Goal: Task Accomplishment & Management: Manage account settings

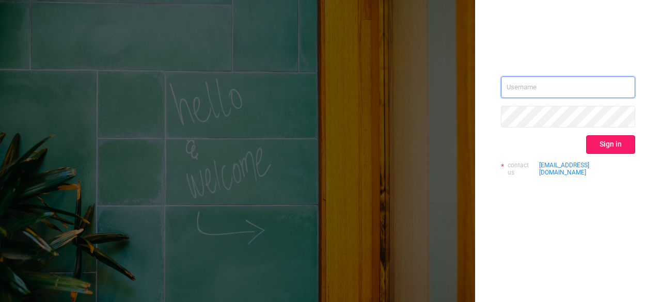
type input "[PERSON_NAME][EMAIL_ADDRESS][PERSON_NAME][DOMAIN_NAME]"
click at [590, 144] on button "Sign in" at bounding box center [610, 144] width 49 height 19
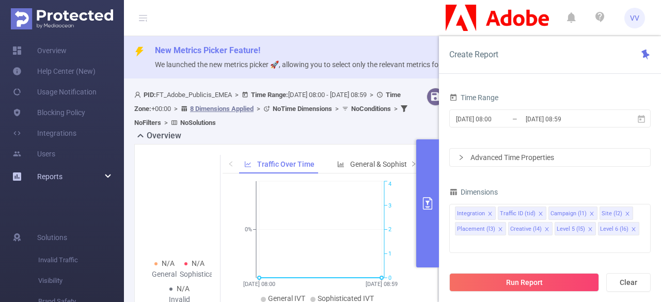
click at [99, 175] on div "Reports" at bounding box center [62, 176] width 124 height 21
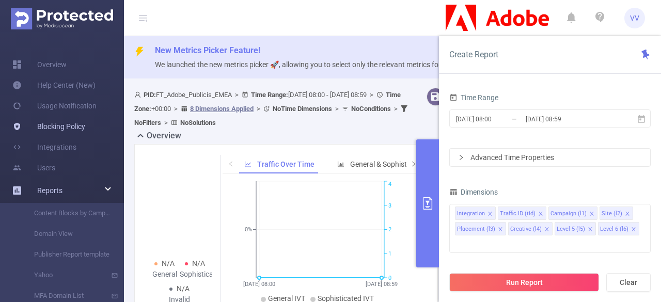
click at [58, 120] on link "Blocking Policy" at bounding box center [48, 126] width 73 height 21
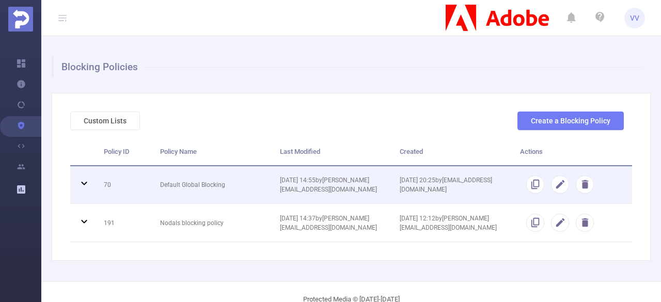
click at [223, 179] on td "Default Global Blocking" at bounding box center [212, 185] width 120 height 38
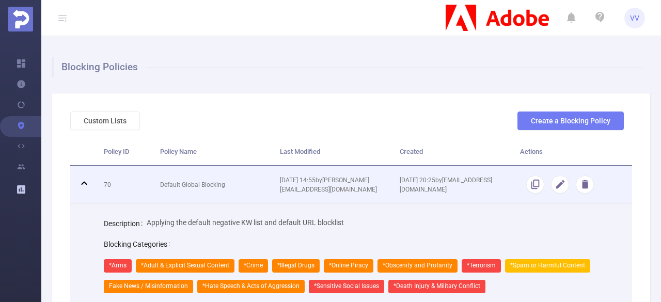
click at [223, 179] on td "Default Global Blocking" at bounding box center [212, 185] width 120 height 38
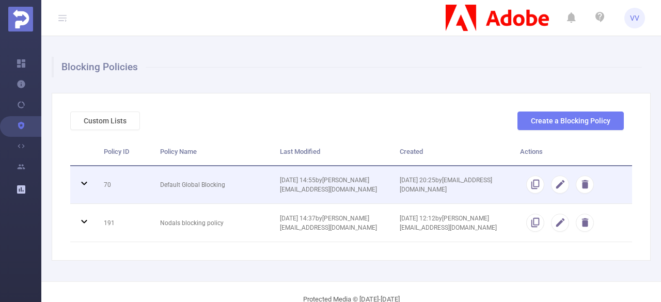
click at [223, 179] on td "Default Global Blocking" at bounding box center [212, 185] width 120 height 38
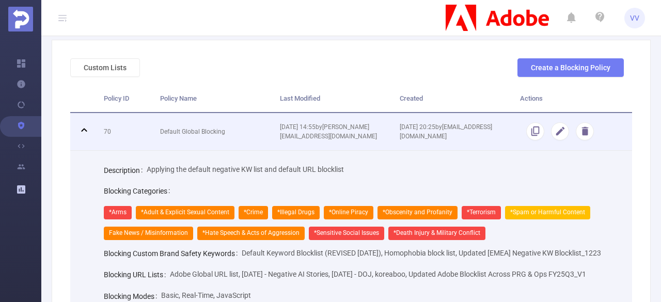
scroll to position [53, 0]
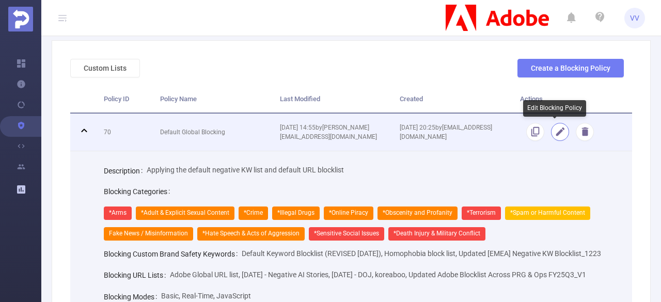
click at [551, 129] on button "button" at bounding box center [560, 132] width 18 height 18
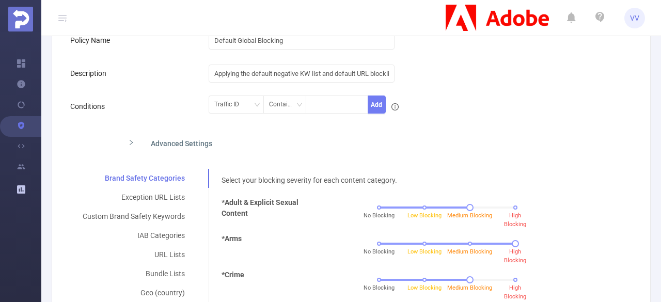
scroll to position [187, 0]
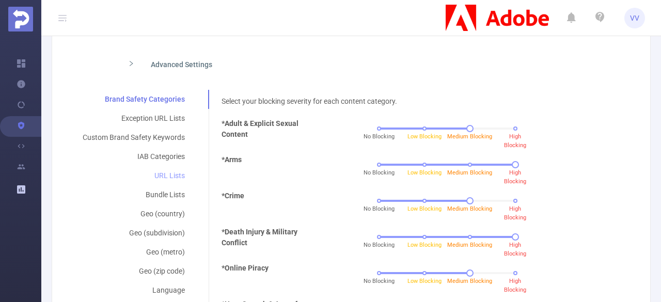
click at [159, 176] on div "URL Lists" at bounding box center [133, 175] width 127 height 19
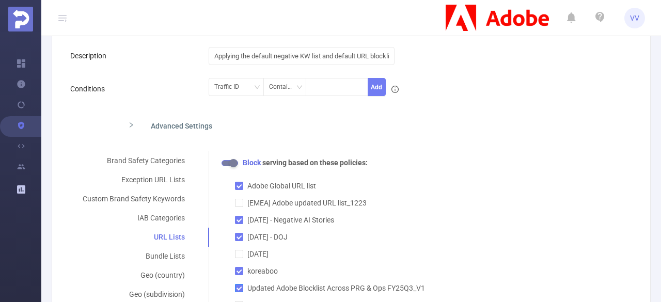
scroll to position [0, 0]
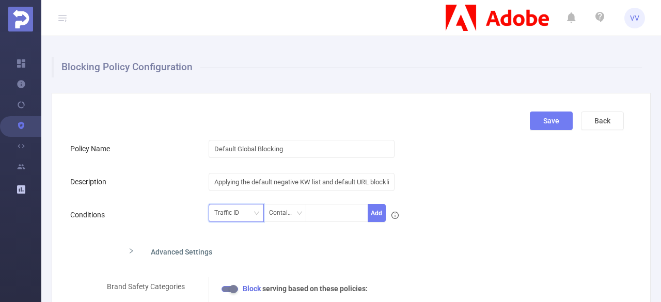
click at [242, 218] on div "Traffic ID" at bounding box center [230, 213] width 32 height 17
click at [300, 210] on icon "icon: down" at bounding box center [299, 213] width 6 height 6
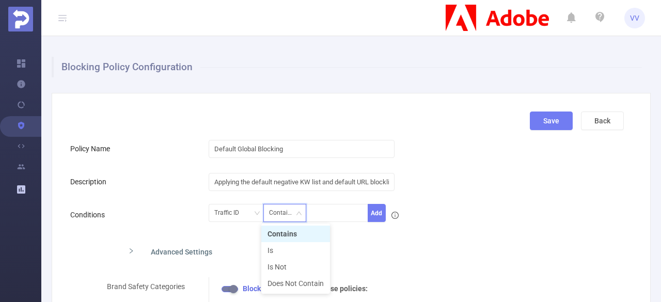
click at [300, 210] on icon "icon: down" at bounding box center [299, 213] width 6 height 6
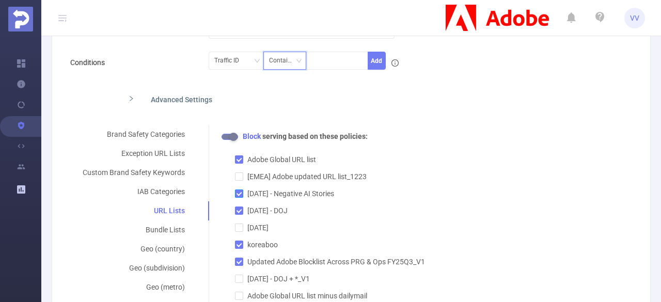
scroll to position [152, 0]
click at [284, 161] on span "Adobe Global URL list" at bounding box center [281, 160] width 77 height 8
click at [242, 161] on input "Adobe Global URL list" at bounding box center [238, 159] width 7 height 7
click at [284, 161] on span "Adobe Global URL list" at bounding box center [281, 160] width 77 height 8
click at [242, 161] on input "Adobe Global URL list" at bounding box center [238, 159] width 7 height 7
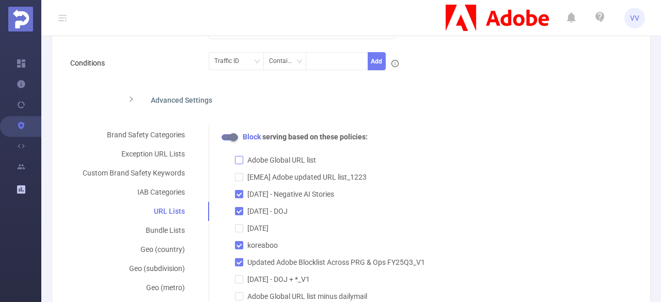
checkbox input "true"
click at [306, 178] on span "[EMEA] Adobe updated URL list_1223" at bounding box center [307, 177] width 128 height 8
click at [242, 178] on input "[EMEA] Adobe updated URL list_1223" at bounding box center [238, 176] width 7 height 7
click at [306, 178] on span "[EMEA] Adobe updated URL list_1223" at bounding box center [307, 177] width 128 height 8
click at [242, 178] on input "[EMEA] Adobe updated URL list_1223" at bounding box center [238, 176] width 7 height 7
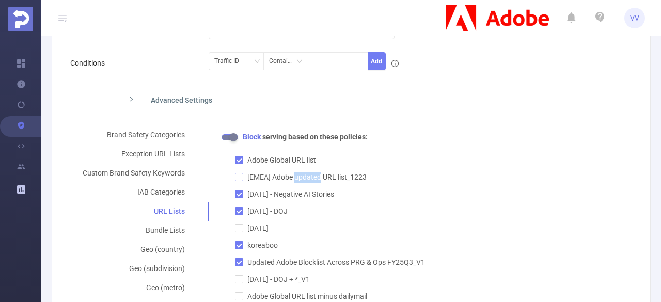
click at [306, 178] on span "[EMEA] Adobe updated URL list_1223" at bounding box center [307, 177] width 128 height 8
click at [242, 178] on input "[EMEA] Adobe updated URL list_1223" at bounding box center [238, 176] width 7 height 7
click at [306, 178] on span "[EMEA] Adobe updated URL list_1223" at bounding box center [307, 177] width 128 height 8
click at [242, 178] on input "[EMEA] Adobe updated URL list_1223" at bounding box center [238, 176] width 7 height 7
checkbox input "false"
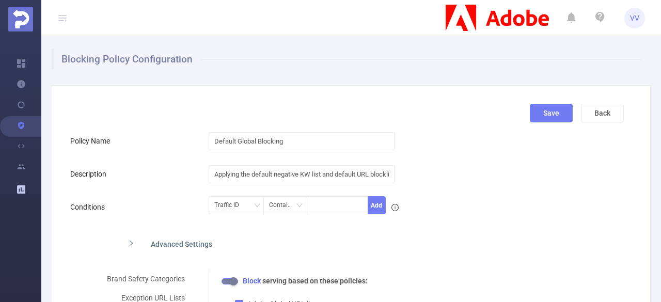
scroll to position [7, 0]
click at [371, 205] on button "Add" at bounding box center [377, 206] width 18 height 18
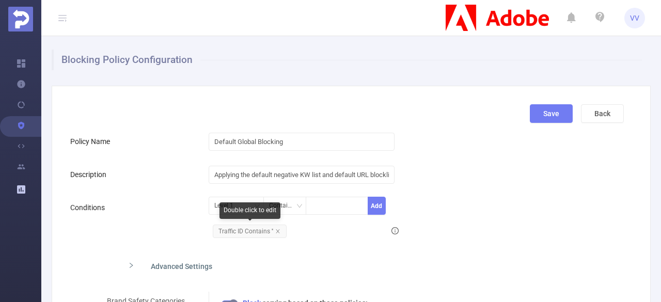
click at [271, 232] on span "Traffic ID Contains ''" at bounding box center [250, 231] width 74 height 13
click at [275, 230] on icon "icon: close" at bounding box center [277, 231] width 5 height 5
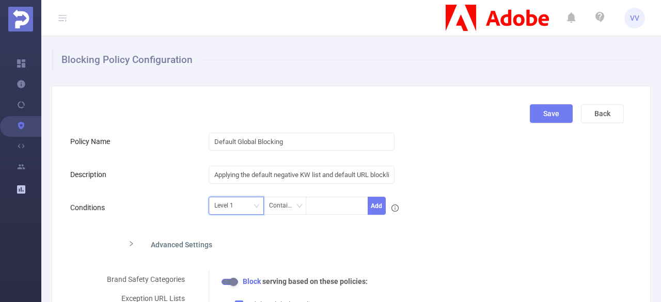
click at [257, 213] on div "Level 1" at bounding box center [236, 206] width 55 height 18
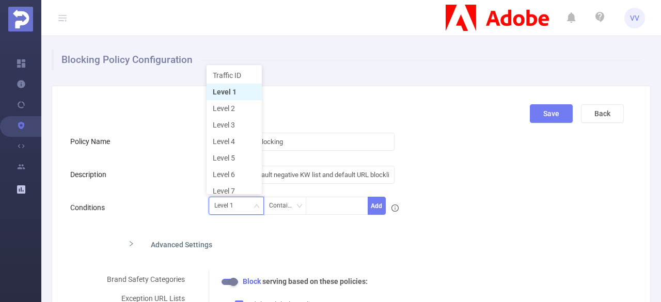
click at [257, 213] on div "Level 1" at bounding box center [236, 206] width 55 height 18
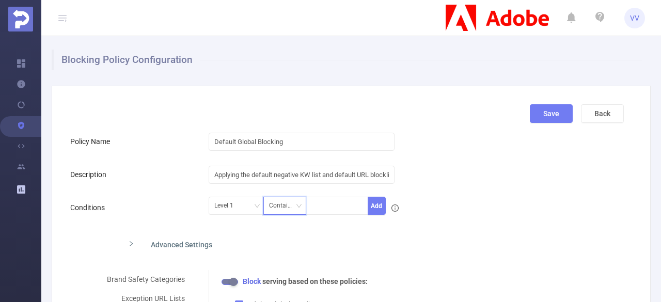
click at [288, 201] on div "Contains" at bounding box center [285, 205] width 32 height 17
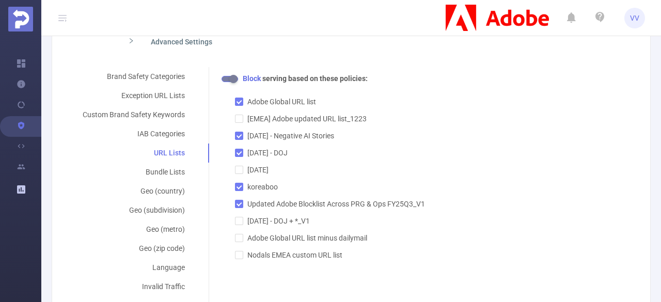
scroll to position [209, 0]
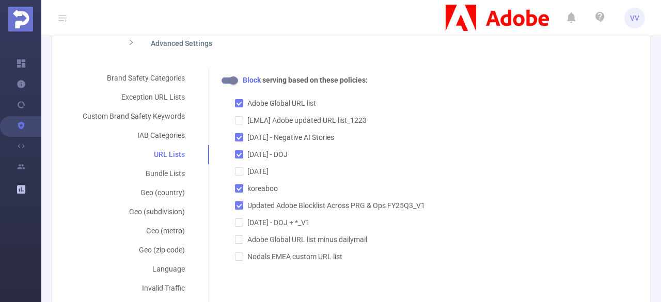
click at [128, 51] on div "Advanced Settings" at bounding box center [286, 43] width 332 height 22
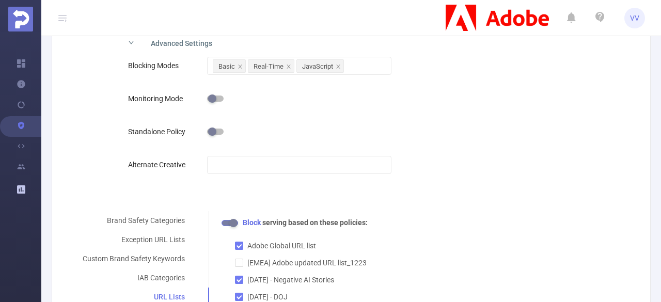
click at [128, 51] on div "Advanced Settings" at bounding box center [286, 43] width 332 height 22
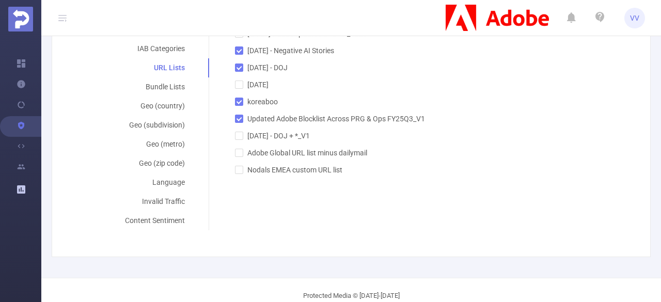
scroll to position [294, 0]
click at [291, 170] on span "Nodals EMEA custom URL list" at bounding box center [294, 171] width 103 height 8
click at [242, 170] on input "Nodals EMEA custom URL list" at bounding box center [238, 170] width 7 height 7
click at [291, 170] on span "Nodals EMEA custom URL list" at bounding box center [294, 171] width 103 height 8
click at [242, 170] on input "Nodals EMEA custom URL list" at bounding box center [238, 170] width 7 height 7
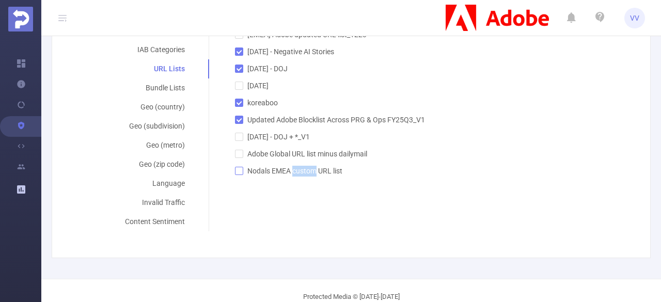
click at [291, 170] on span "Nodals EMEA custom URL list" at bounding box center [294, 171] width 103 height 8
click at [242, 170] on input "Nodals EMEA custom URL list" at bounding box center [238, 170] width 7 height 7
click at [291, 170] on span "Nodals EMEA custom URL list" at bounding box center [294, 171] width 103 height 8
click at [242, 170] on input "Nodals EMEA custom URL list" at bounding box center [238, 170] width 7 height 7
checkbox input "false"
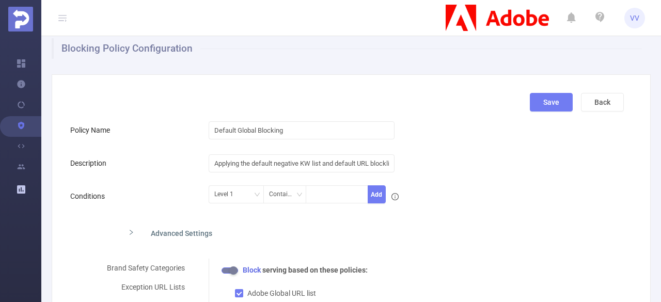
scroll to position [0, 0]
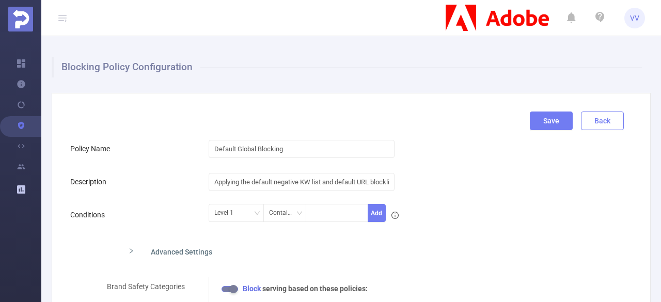
click at [585, 117] on button "Back" at bounding box center [602, 121] width 43 height 19
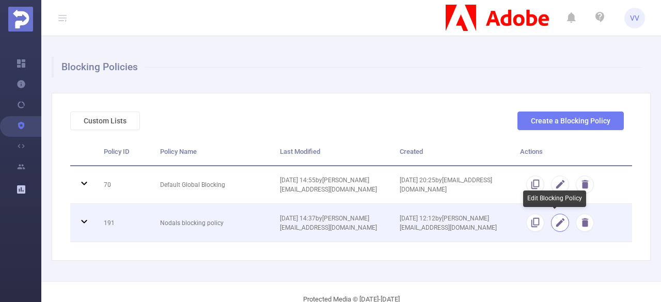
click at [560, 227] on button "button" at bounding box center [560, 223] width 18 height 18
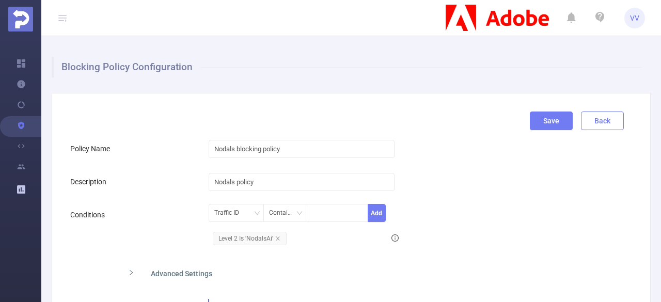
click at [599, 118] on button "Back" at bounding box center [602, 121] width 43 height 19
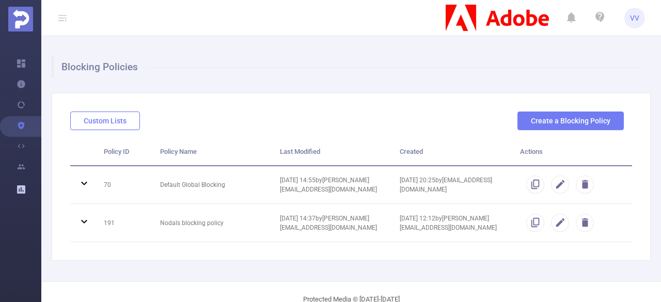
click at [117, 113] on button "Custom Lists" at bounding box center [105, 121] width 70 height 19
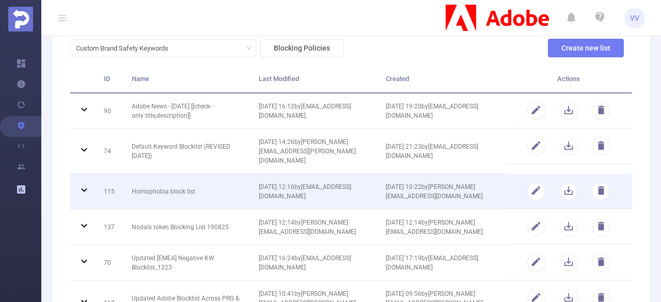
scroll to position [71, 0]
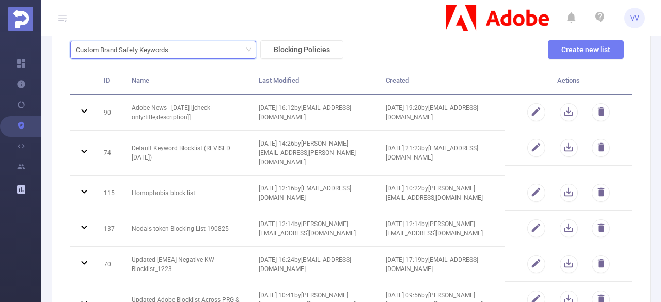
click at [248, 49] on icon "icon: down" at bounding box center [249, 49] width 6 height 6
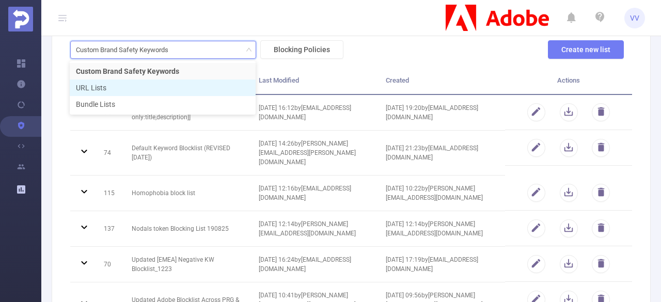
click at [122, 91] on li "URL Lists" at bounding box center [163, 88] width 186 height 17
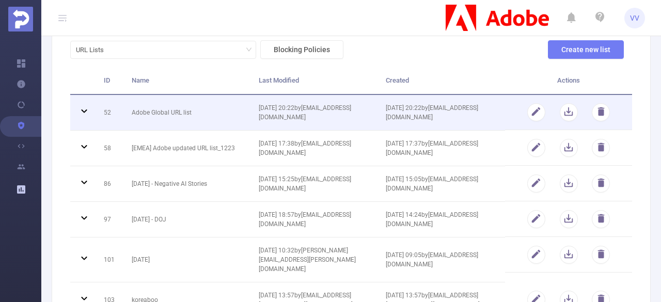
click at [533, 121] on td at bounding box center [568, 112] width 127 height 35
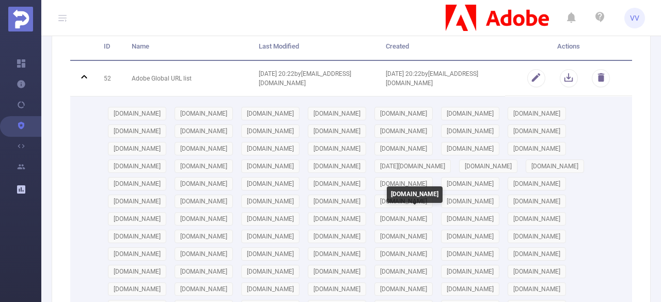
scroll to position [48, 0]
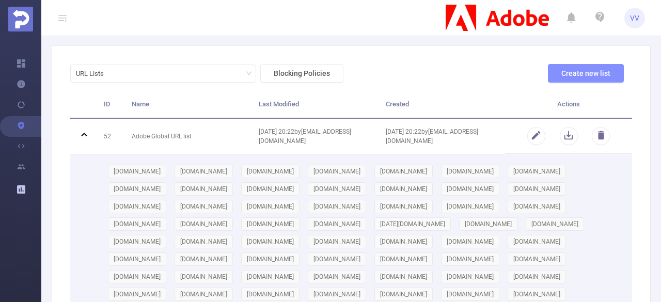
click at [559, 74] on button "Create new list" at bounding box center [586, 73] width 76 height 19
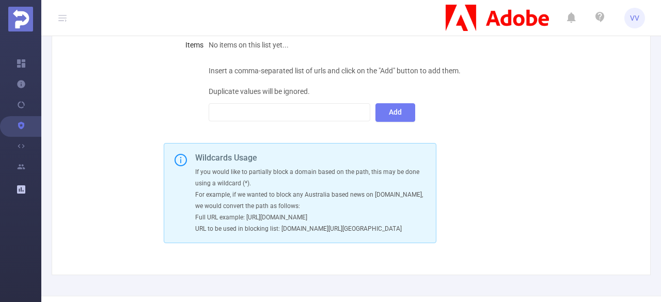
scroll to position [0, 0]
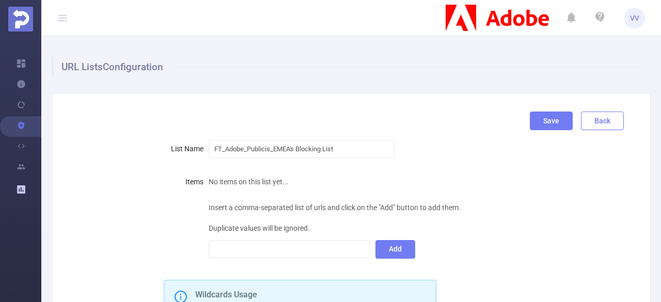
click at [605, 118] on button "Back" at bounding box center [602, 121] width 43 height 19
click at [588, 120] on button "Back" at bounding box center [602, 121] width 43 height 19
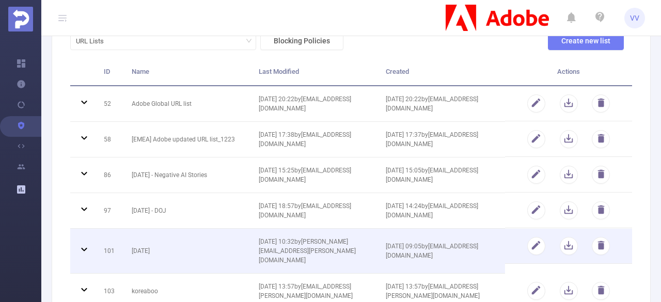
scroll to position [32, 0]
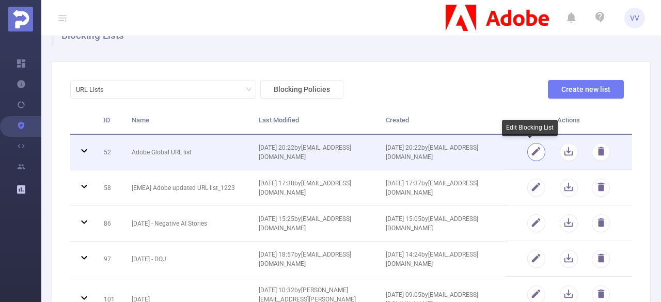
click at [534, 150] on button "button" at bounding box center [536, 152] width 18 height 18
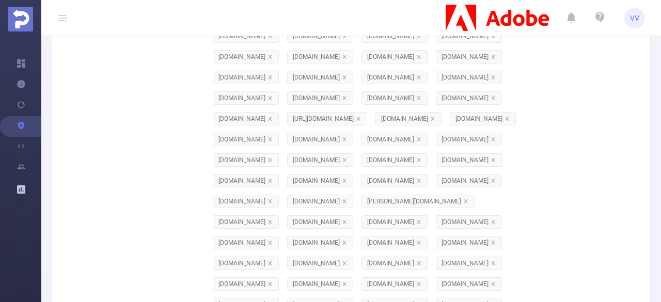
scroll to position [13569, 0]
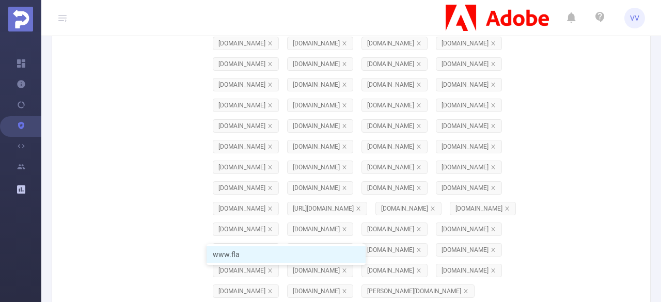
type input "w"
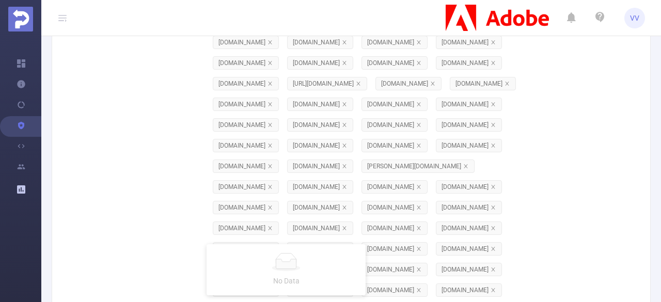
scroll to position [13695, 0]
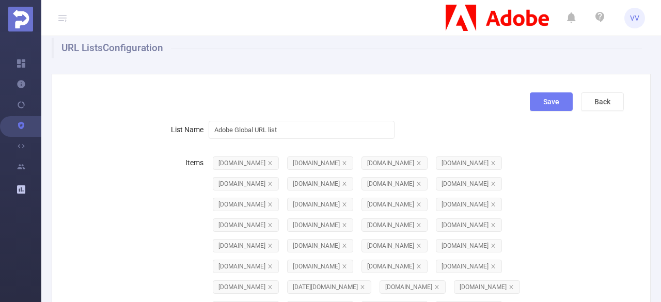
scroll to position [0, 0]
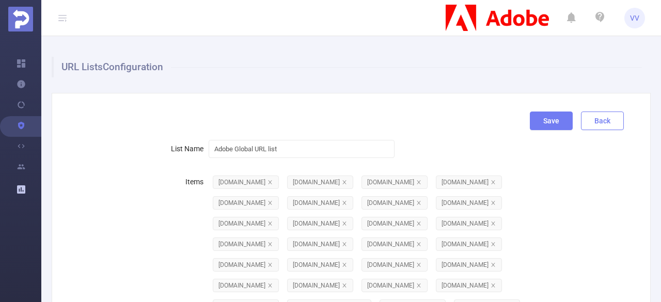
click at [608, 122] on button "Back" at bounding box center [602, 121] width 43 height 19
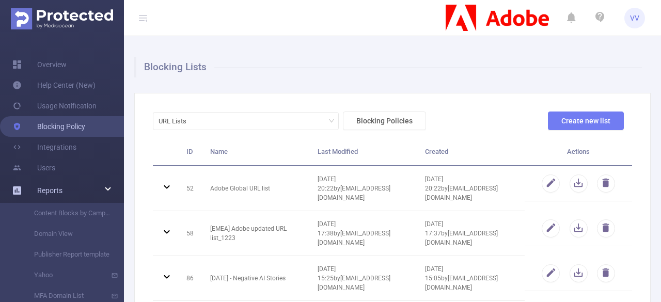
click at [45, 121] on link "Blocking Policy" at bounding box center [48, 126] width 73 height 21
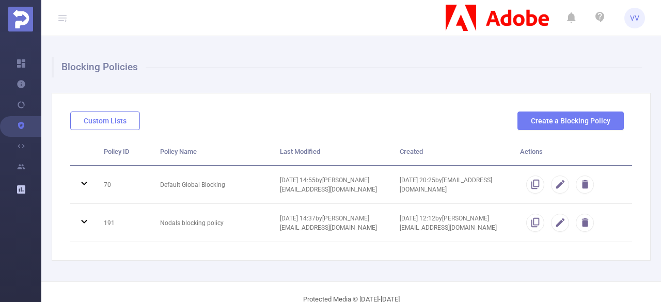
click at [113, 121] on button "Custom Lists" at bounding box center [105, 121] width 70 height 19
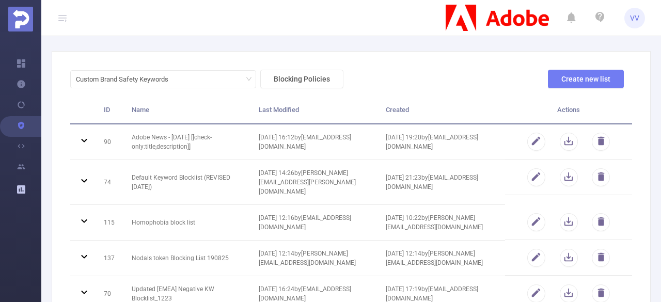
scroll to position [42, 0]
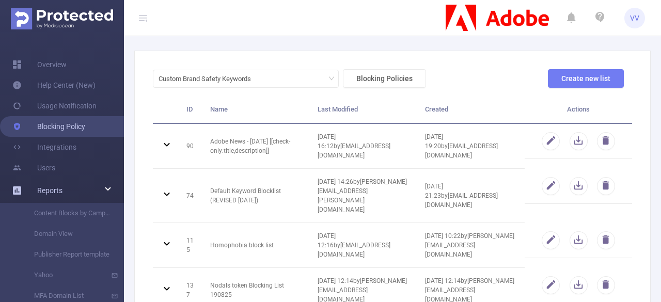
click at [21, 131] on link "Blocking Policy" at bounding box center [48, 126] width 73 height 21
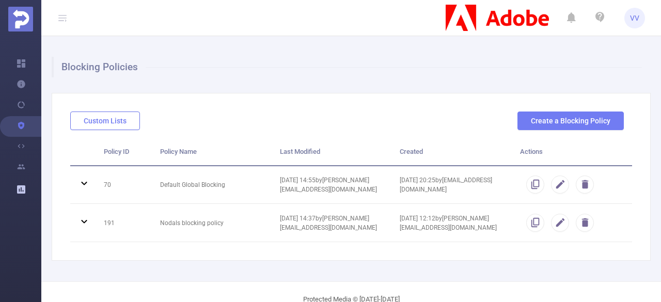
click at [102, 122] on button "Custom Lists" at bounding box center [105, 121] width 70 height 19
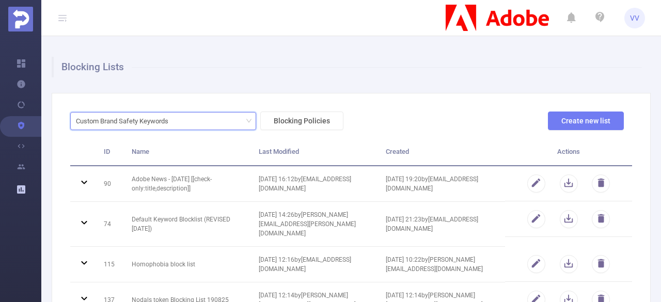
click at [206, 123] on div "Custom Brand Safety Keywords" at bounding box center [163, 121] width 175 height 17
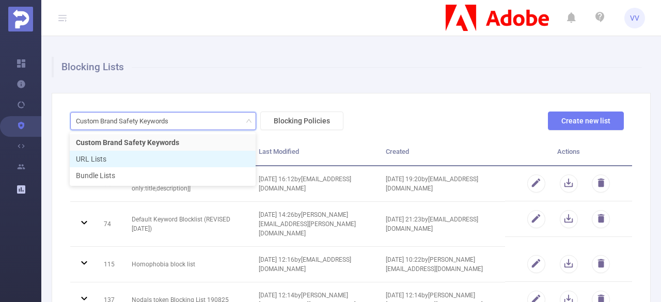
click at [88, 157] on li "URL Lists" at bounding box center [163, 159] width 186 height 17
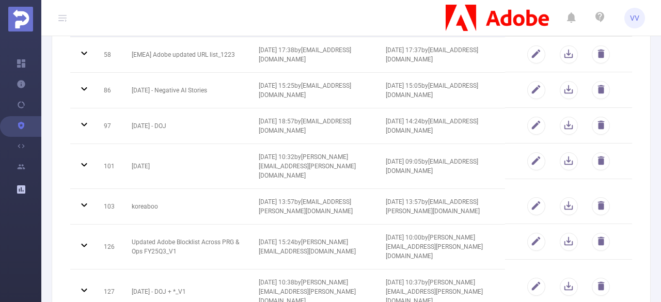
scroll to position [256, 0]
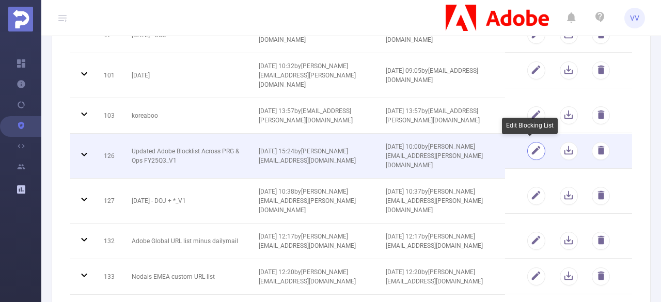
click at [533, 151] on button "button" at bounding box center [536, 151] width 18 height 18
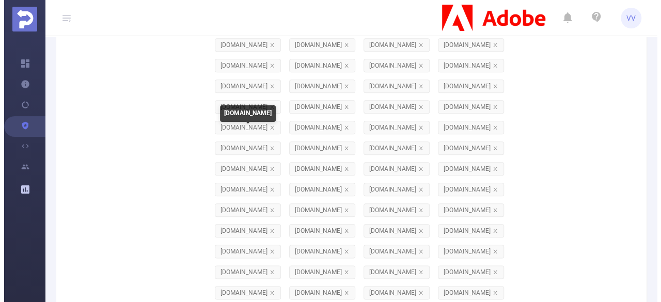
scroll to position [0, 0]
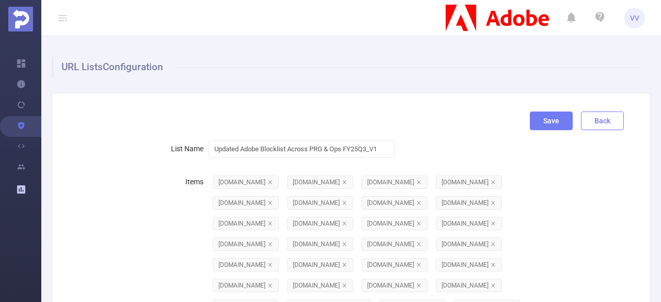
click at [598, 121] on button "Back" at bounding box center [602, 121] width 43 height 19
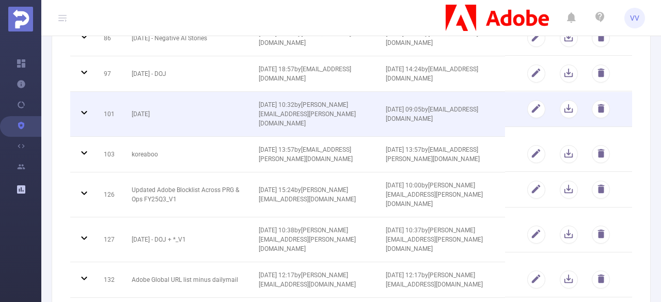
scroll to position [245, 0]
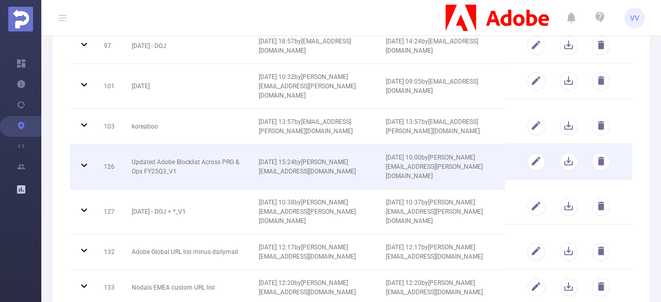
click at [395, 165] on span "[DATE] 10:00 by [PERSON_NAME][EMAIL_ADDRESS][PERSON_NAME][DOMAIN_NAME]" at bounding box center [434, 167] width 97 height 26
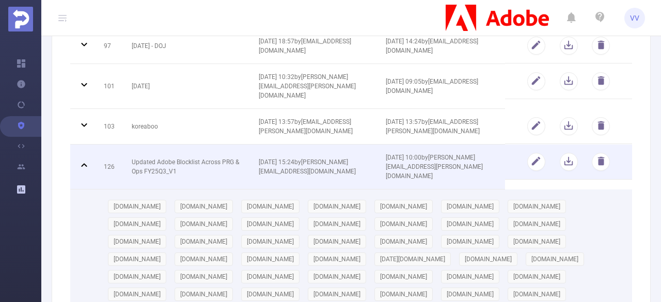
click at [395, 165] on span "[DATE] 10:00 by [PERSON_NAME][EMAIL_ADDRESS][PERSON_NAME][DOMAIN_NAME]" at bounding box center [434, 167] width 97 height 26
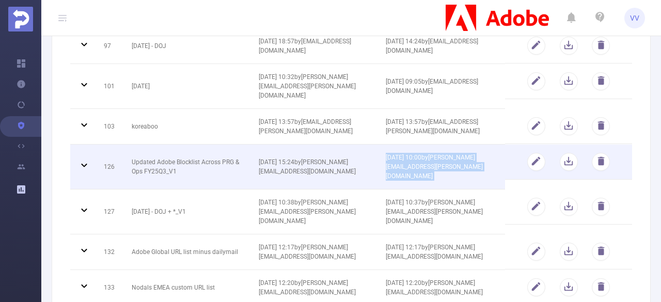
click at [395, 165] on span "[DATE] 10:00 by [PERSON_NAME][EMAIL_ADDRESS][PERSON_NAME][DOMAIN_NAME]" at bounding box center [434, 167] width 97 height 26
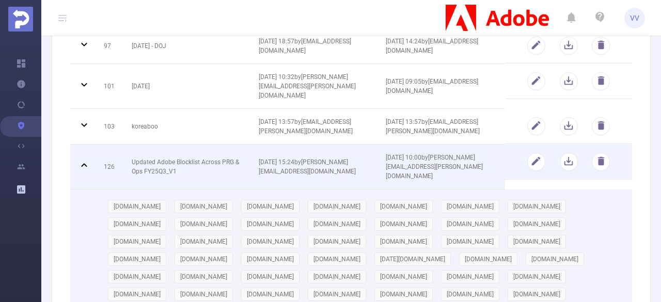
click at [293, 164] on span "[DATE] 15:24 by [PERSON_NAME][EMAIL_ADDRESS][DOMAIN_NAME]" at bounding box center [307, 167] width 97 height 17
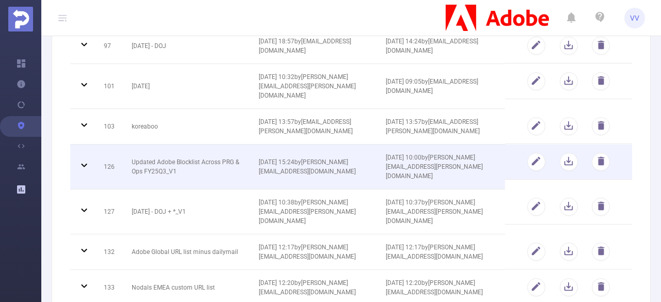
click at [293, 164] on span "[DATE] 15:24 by [PERSON_NAME][EMAIL_ADDRESS][DOMAIN_NAME]" at bounding box center [307, 167] width 97 height 17
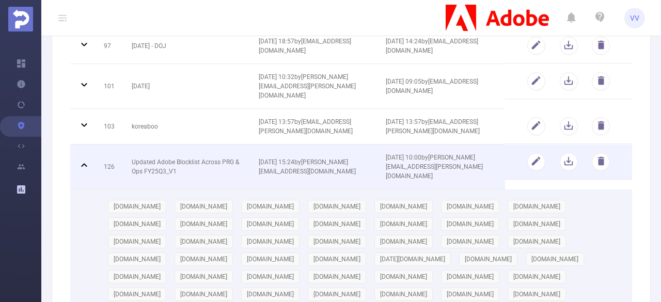
click at [293, 164] on span "[DATE] 15:24 by [PERSON_NAME][EMAIL_ADDRESS][DOMAIN_NAME]" at bounding box center [307, 167] width 97 height 17
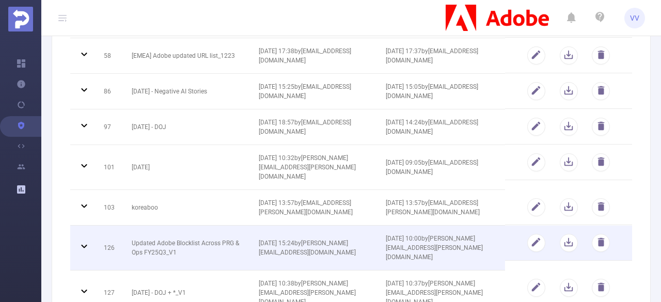
scroll to position [0, 0]
